Goal: Information Seeking & Learning: Learn about a topic

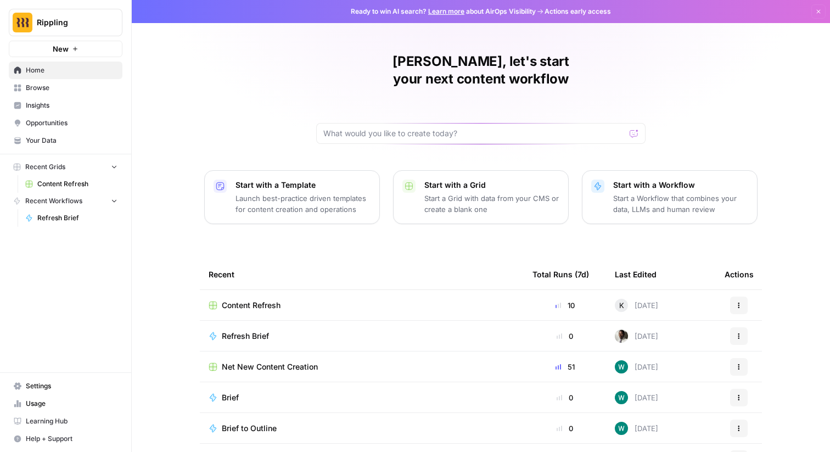
click at [48, 102] on span "Insights" at bounding box center [72, 106] width 92 height 10
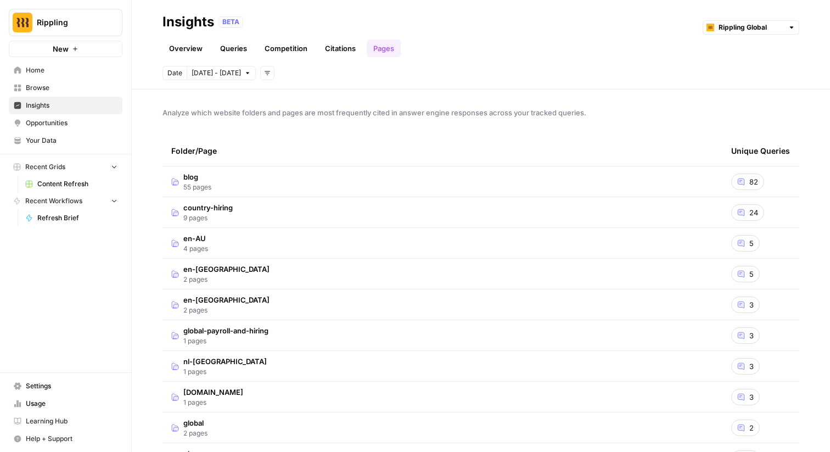
click at [182, 43] on link "Overview" at bounding box center [186, 49] width 47 height 18
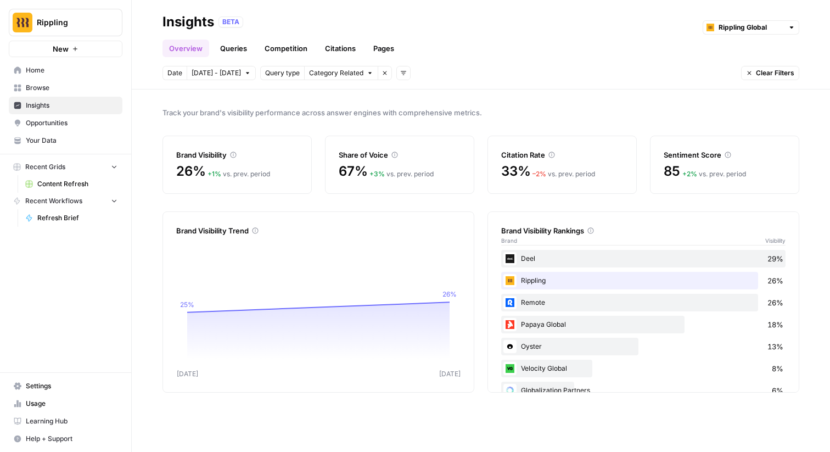
click at [385, 166] on div "67% + 3 % vs. prev. period" at bounding box center [400, 172] width 122 height 18
click at [694, 166] on div "85 + 2 % vs. prev. period" at bounding box center [725, 172] width 122 height 18
click at [290, 51] on link "Competition" at bounding box center [286, 49] width 56 height 18
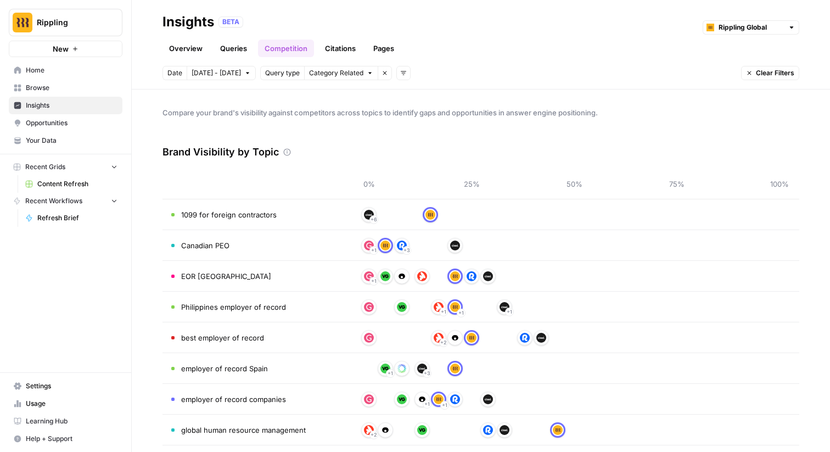
click at [330, 44] on link "Citations" at bounding box center [341, 49] width 44 height 18
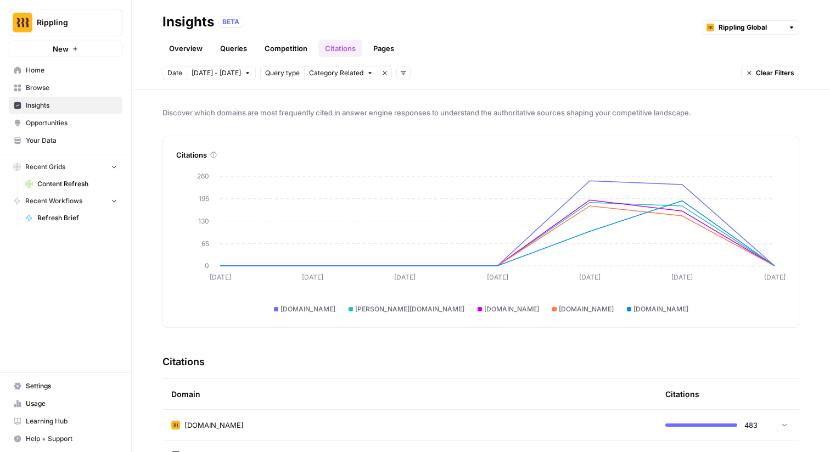
click at [385, 47] on link "Pages" at bounding box center [384, 49] width 34 height 18
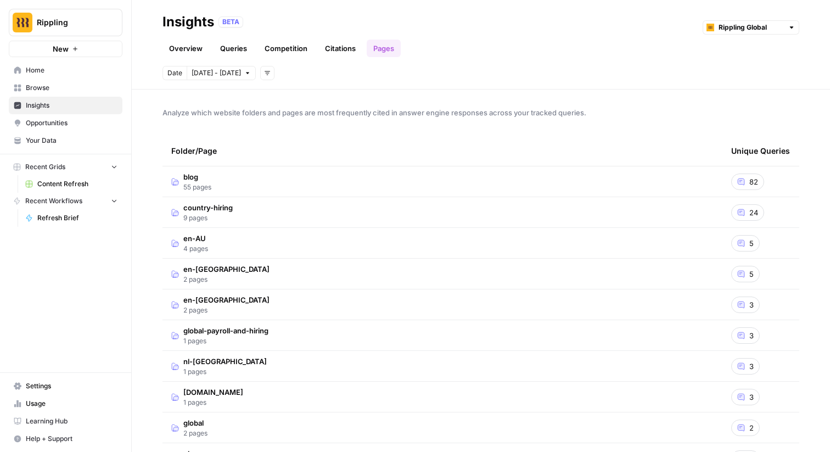
click at [185, 42] on link "Overview" at bounding box center [186, 49] width 47 height 18
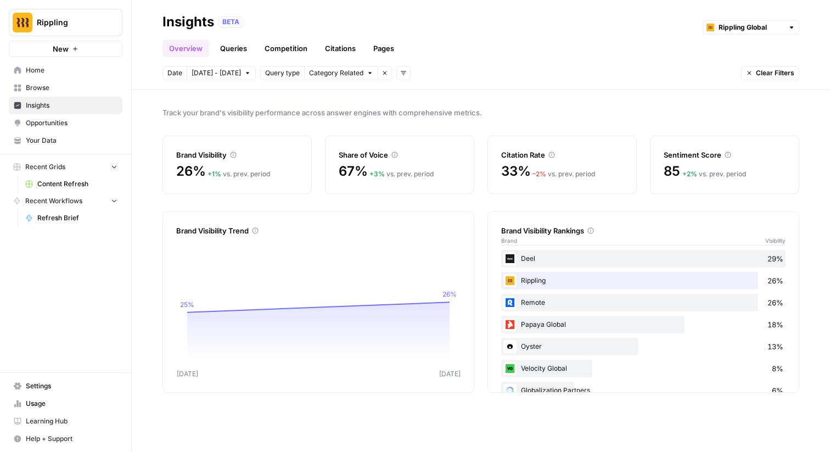
click at [242, 49] on link "Queries" at bounding box center [234, 49] width 40 height 18
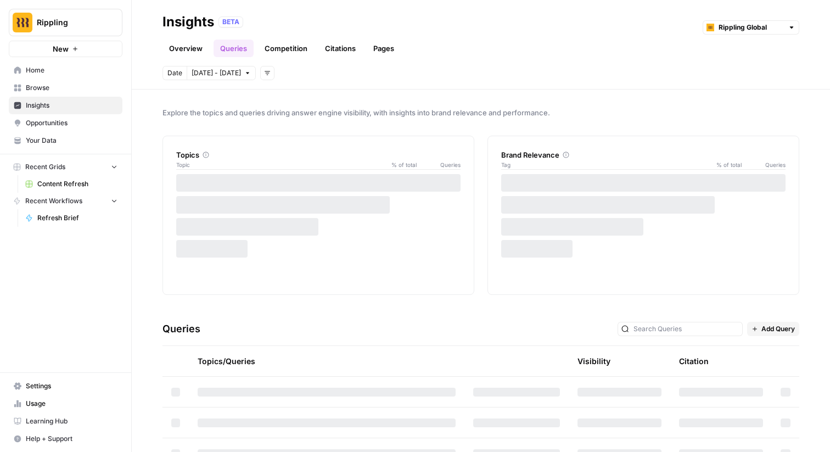
click at [288, 47] on link "Competition" at bounding box center [286, 49] width 56 height 18
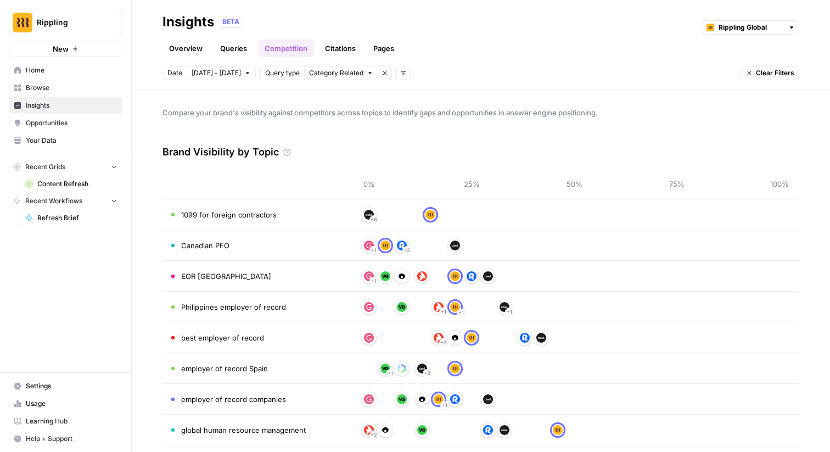
click at [339, 73] on span "Category Related" at bounding box center [336, 73] width 54 height 10
click at [190, 45] on link "Overview" at bounding box center [186, 49] width 47 height 18
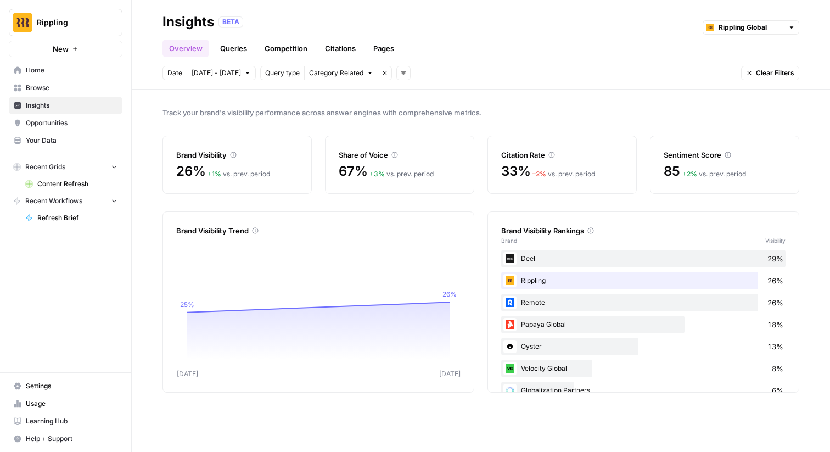
click at [242, 50] on link "Queries" at bounding box center [234, 49] width 40 height 18
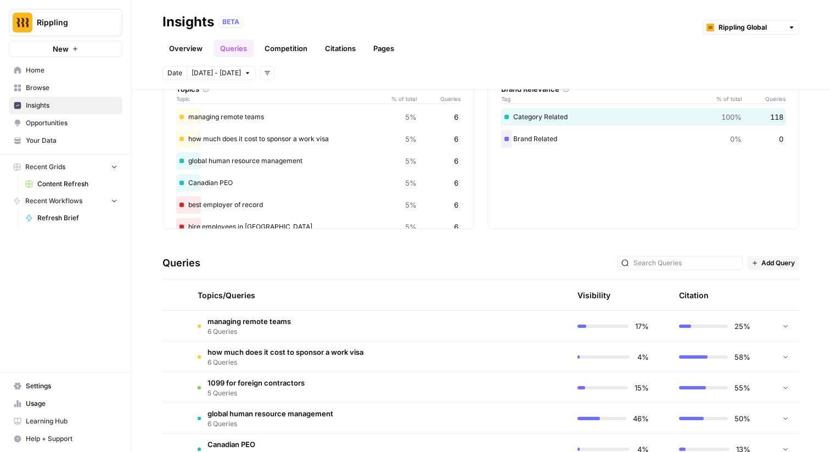
scroll to position [58, 0]
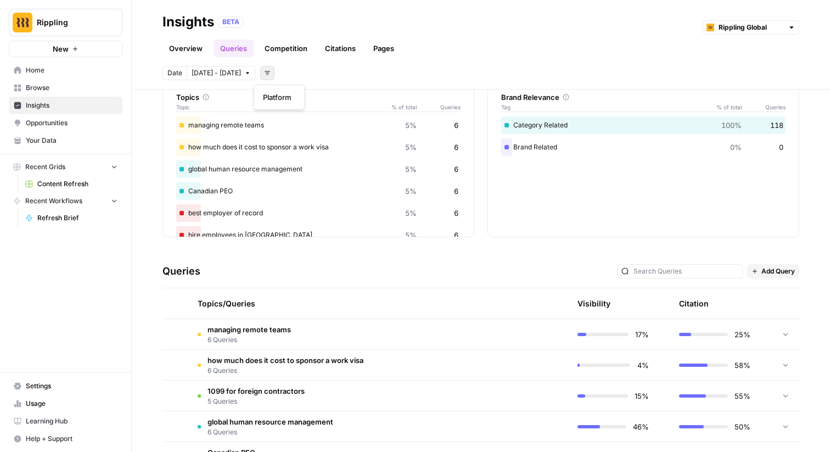
click at [264, 75] on icon "button" at bounding box center [267, 73] width 7 height 7
click at [273, 107] on div "Platform" at bounding box center [280, 97] width 52 height 25
click at [273, 97] on span "Platform" at bounding box center [277, 97] width 29 height 11
click at [304, 71] on span "Select platform" at bounding box center [326, 73] width 48 height 10
